Goal: Information Seeking & Learning: Find specific fact

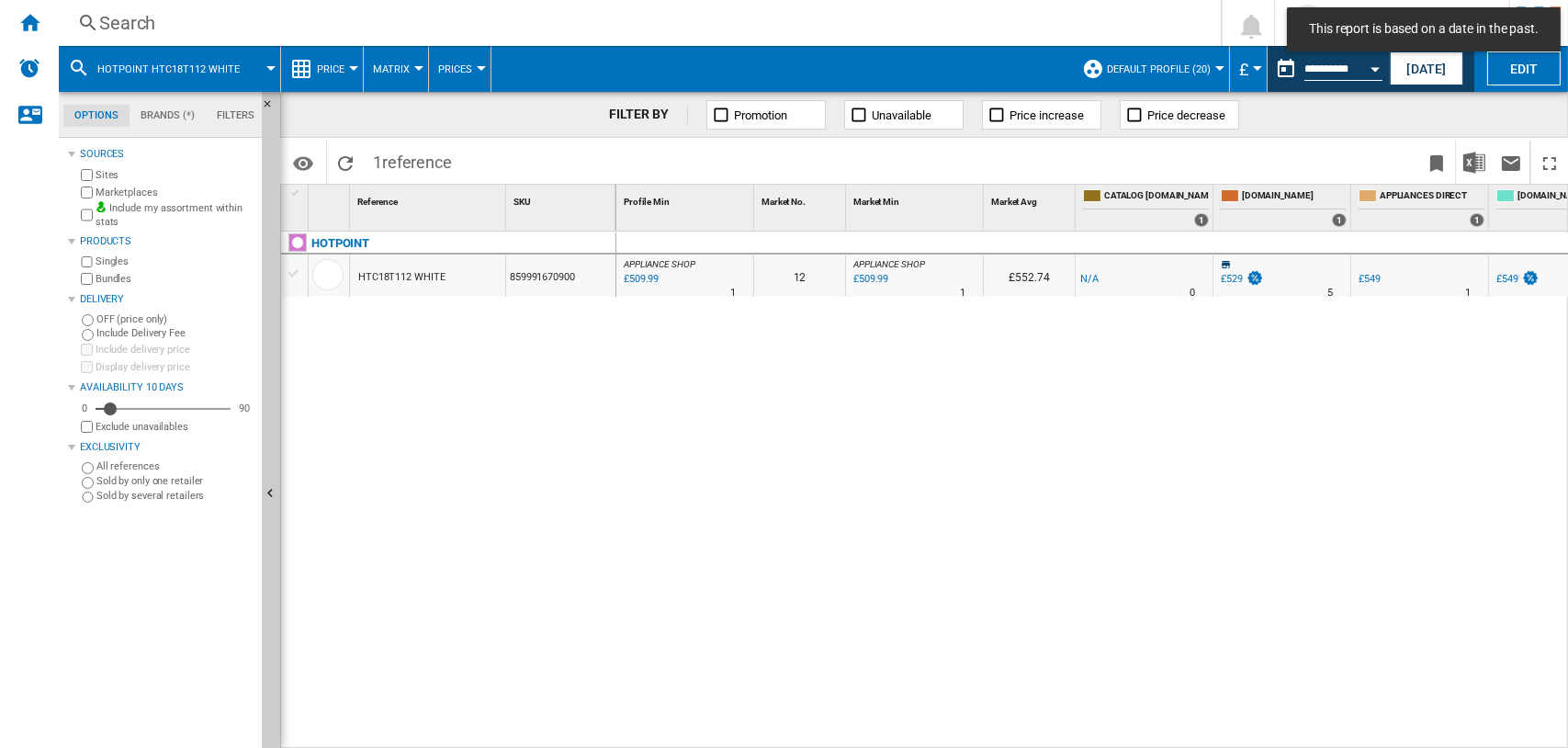
click at [125, 20] on div "Search" at bounding box center [636, 23] width 1074 height 25
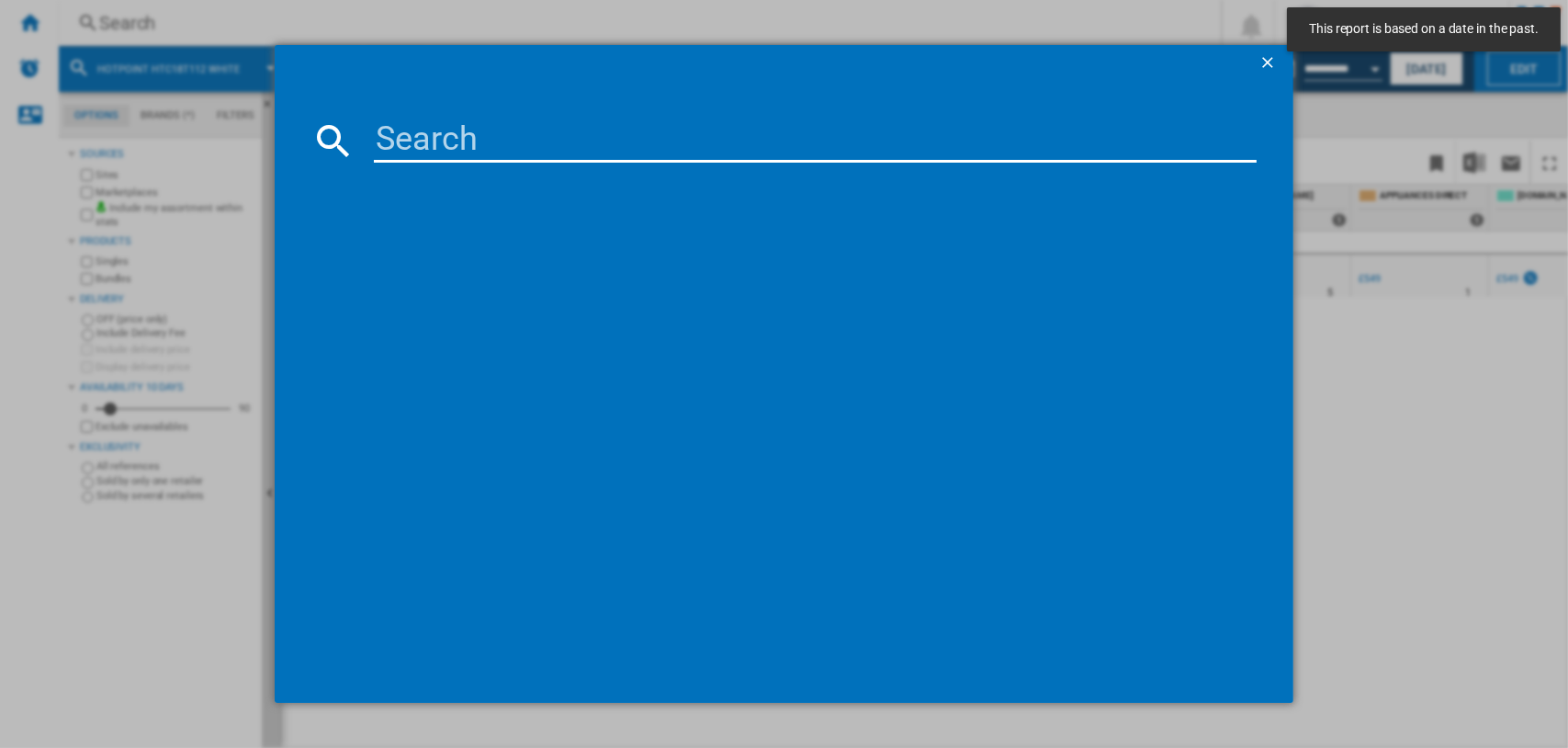
click at [479, 149] on input at bounding box center [816, 140] width 883 height 44
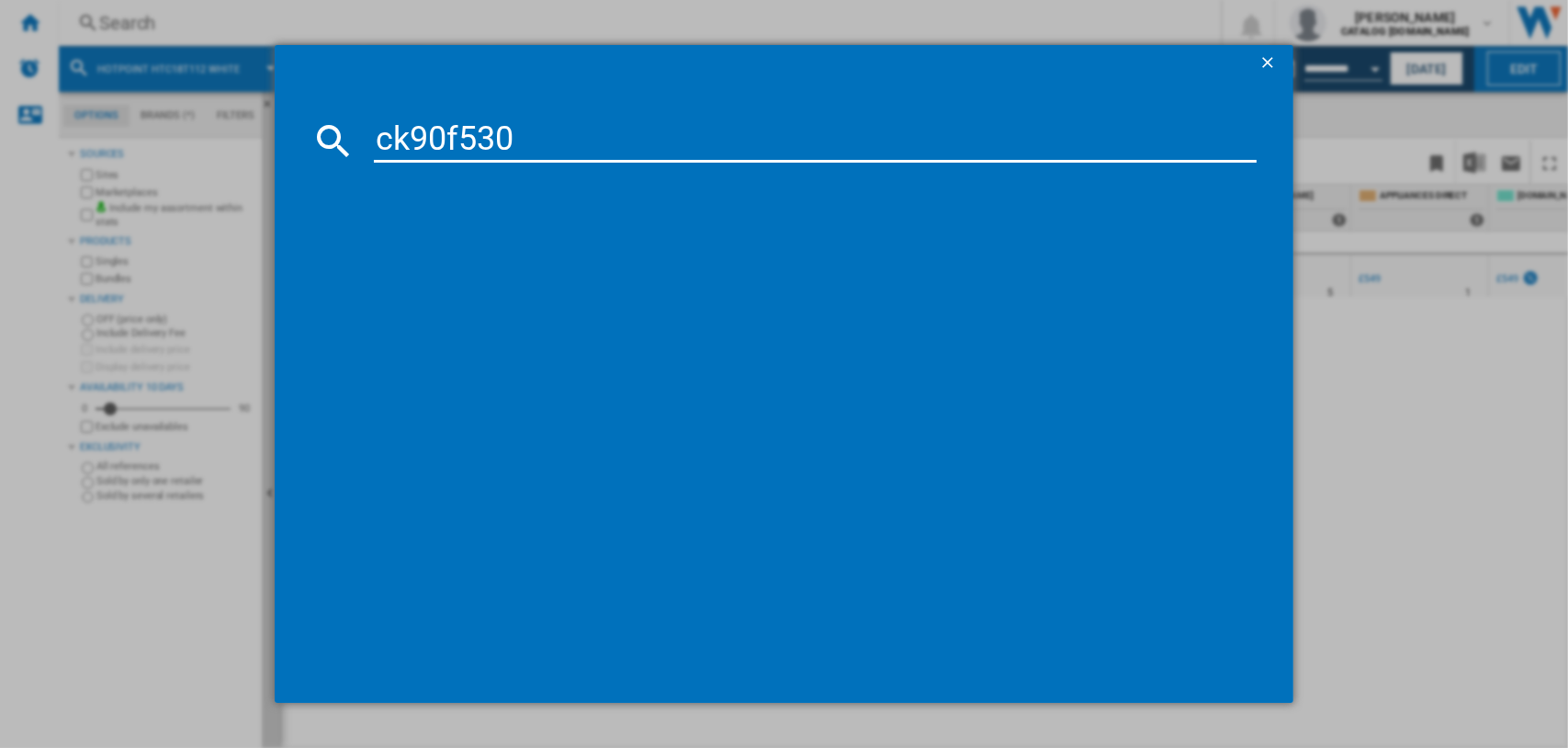
type input "ck90f530x"
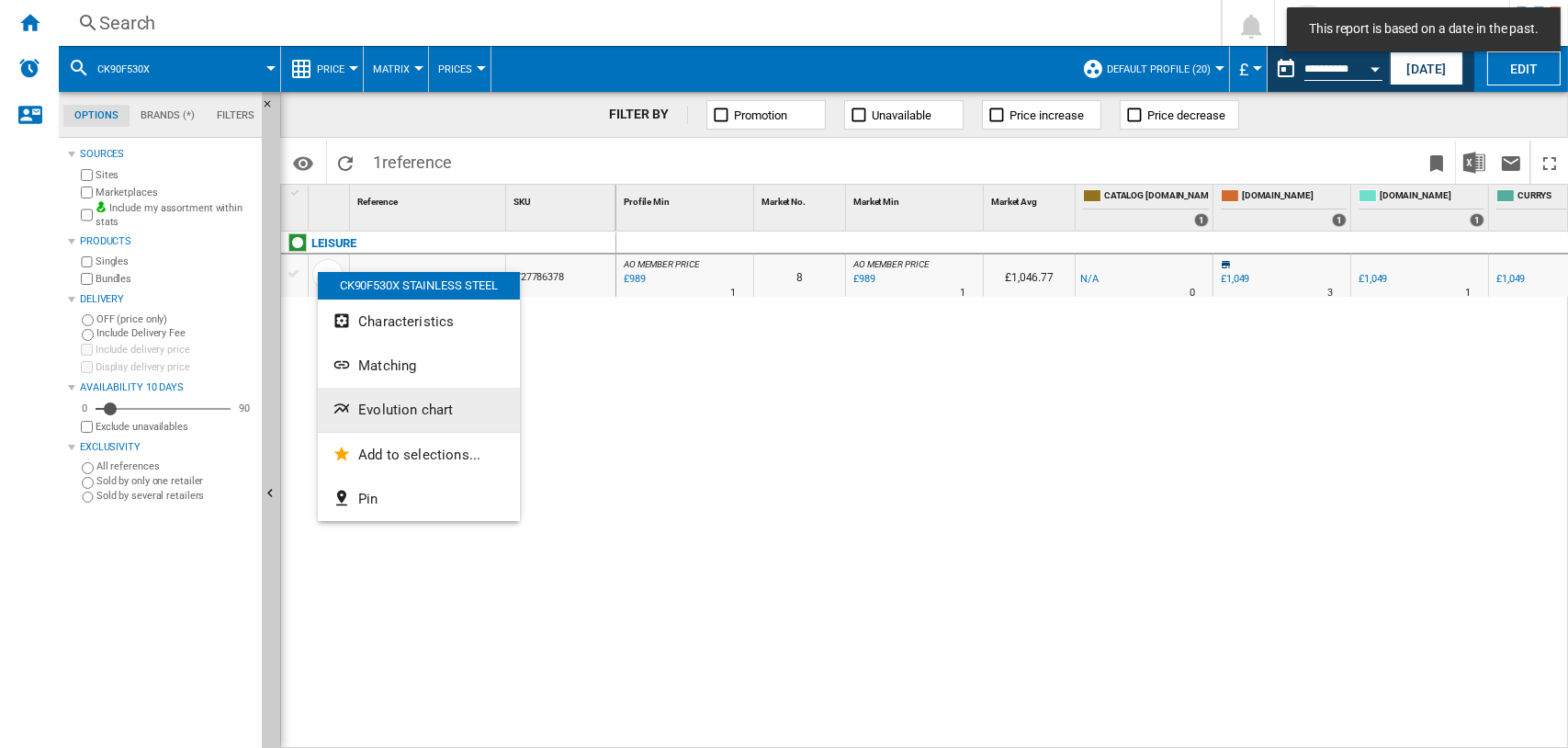
click at [382, 407] on span "Evolution chart" at bounding box center [405, 409] width 95 height 17
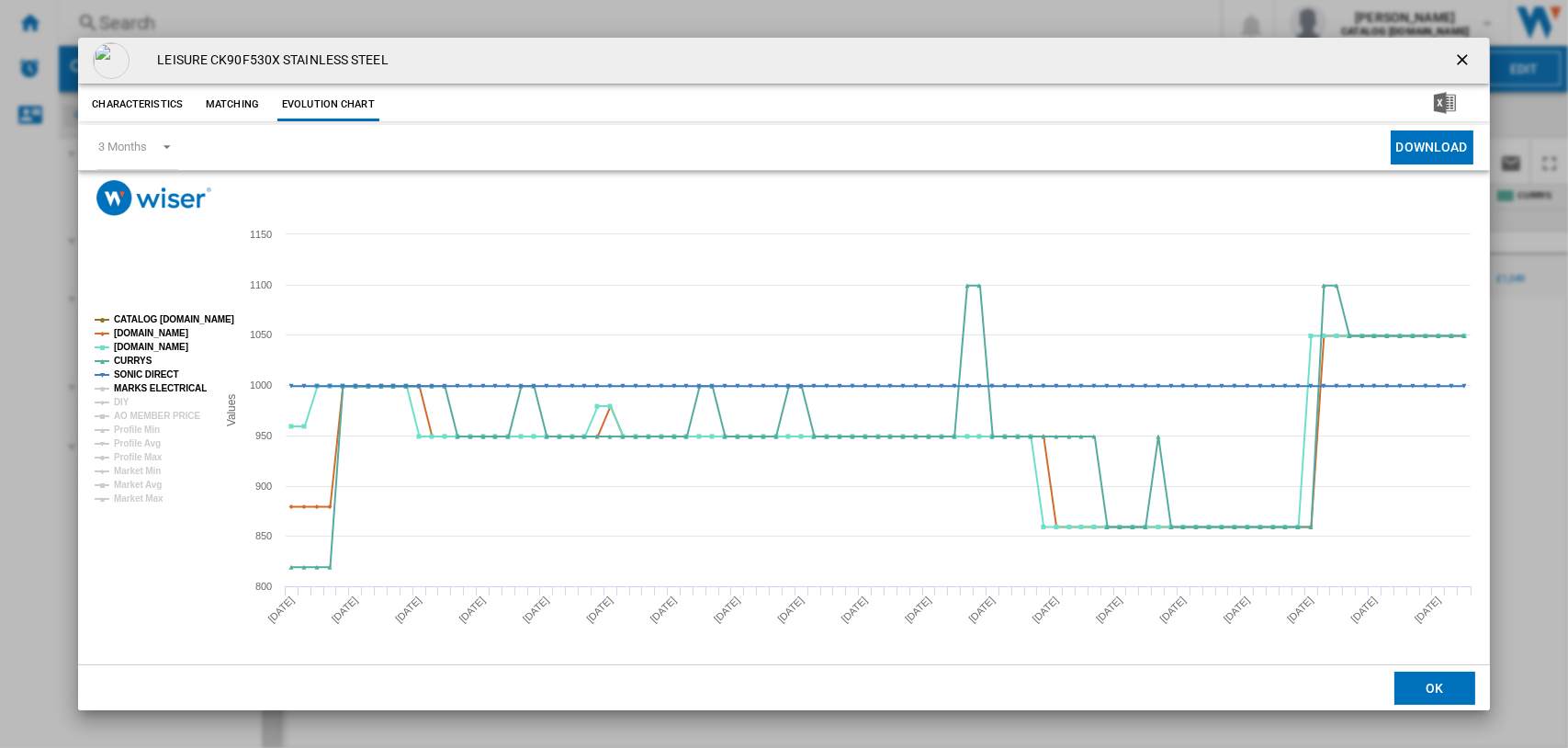
click at [135, 387] on tspan "MARKS ELECTRICAL" at bounding box center [160, 388] width 93 height 10
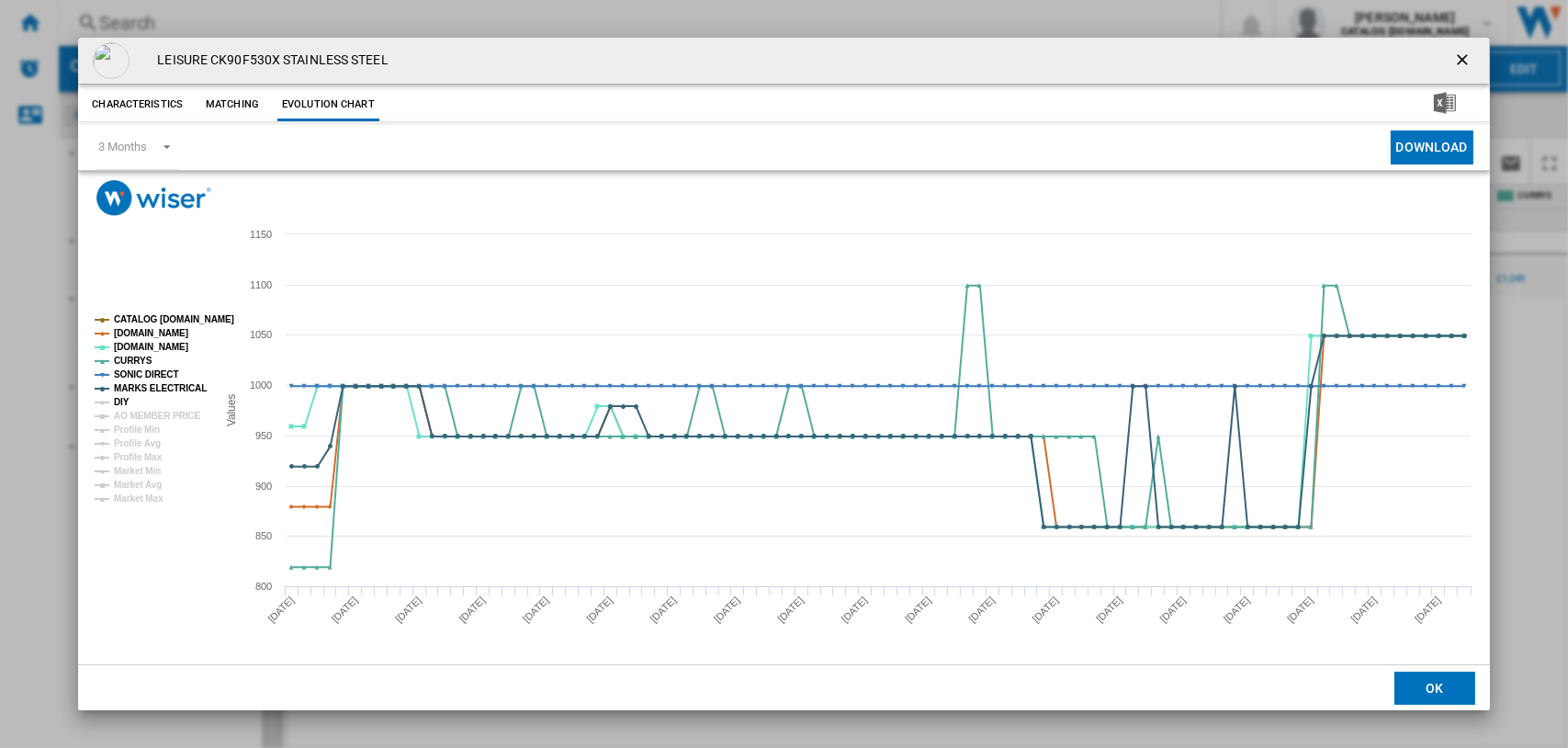
click at [121, 403] on tspan "DIY" at bounding box center [121, 401] width 16 height 10
click at [1459, 57] on ng-md-icon "getI18NText('BUTTONS.CLOSE_DIALOG')" at bounding box center [1464, 62] width 23 height 23
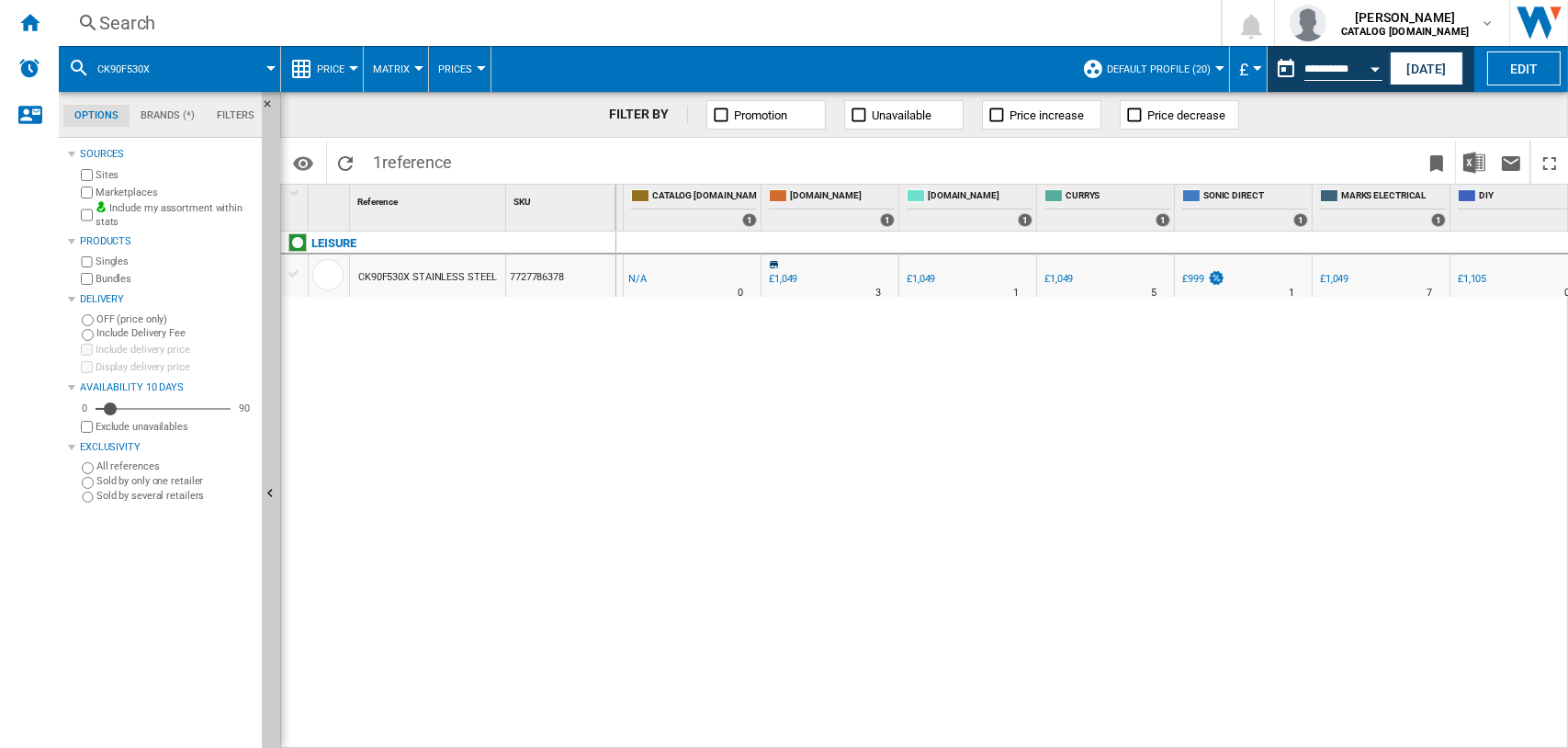
scroll to position [0, 462]
